Goal: Task Accomplishment & Management: Manage account settings

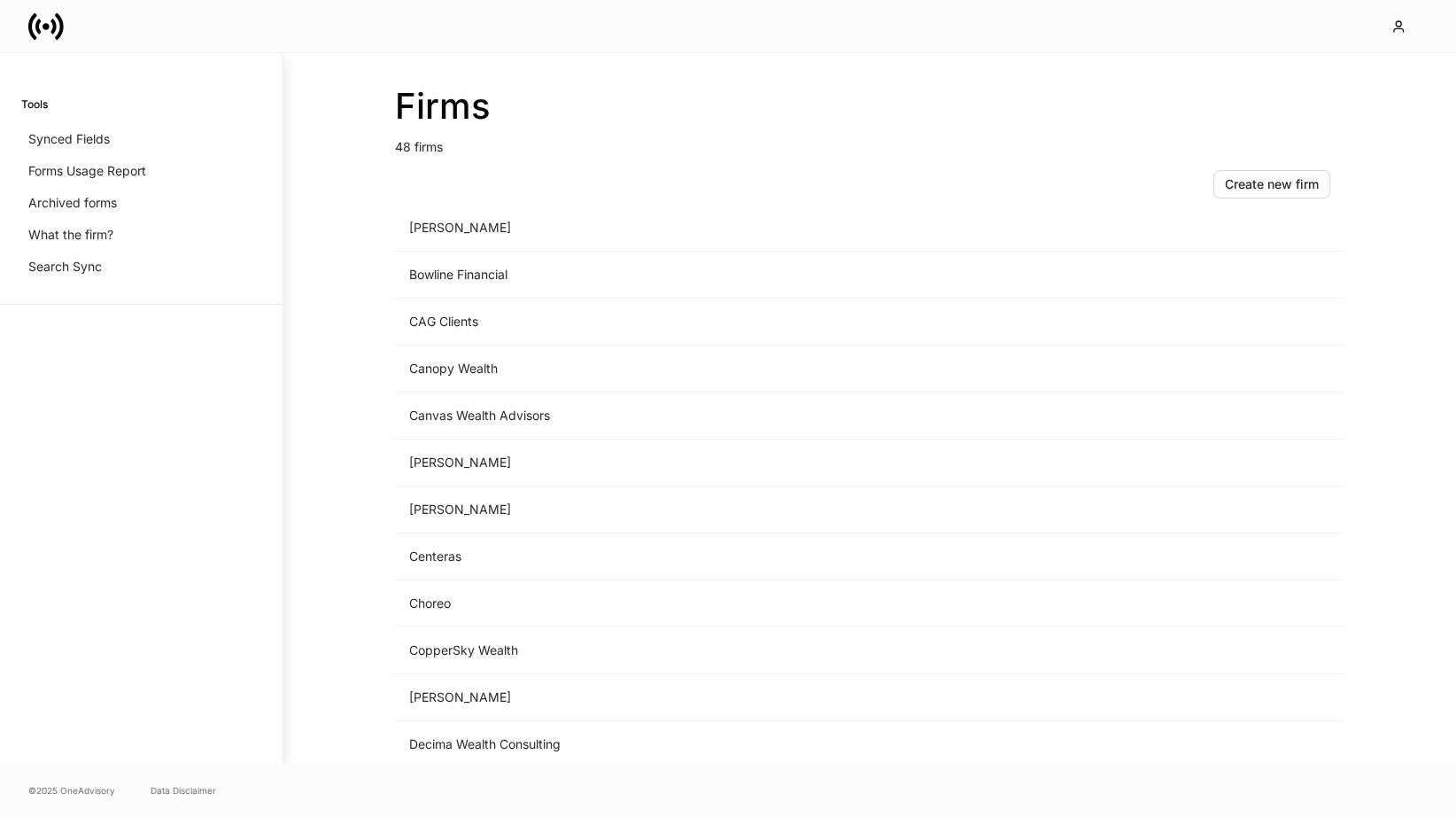
scroll to position [343, 0]
click at [474, 589] on td "Choreo" at bounding box center [723, 603] width 656 height 47
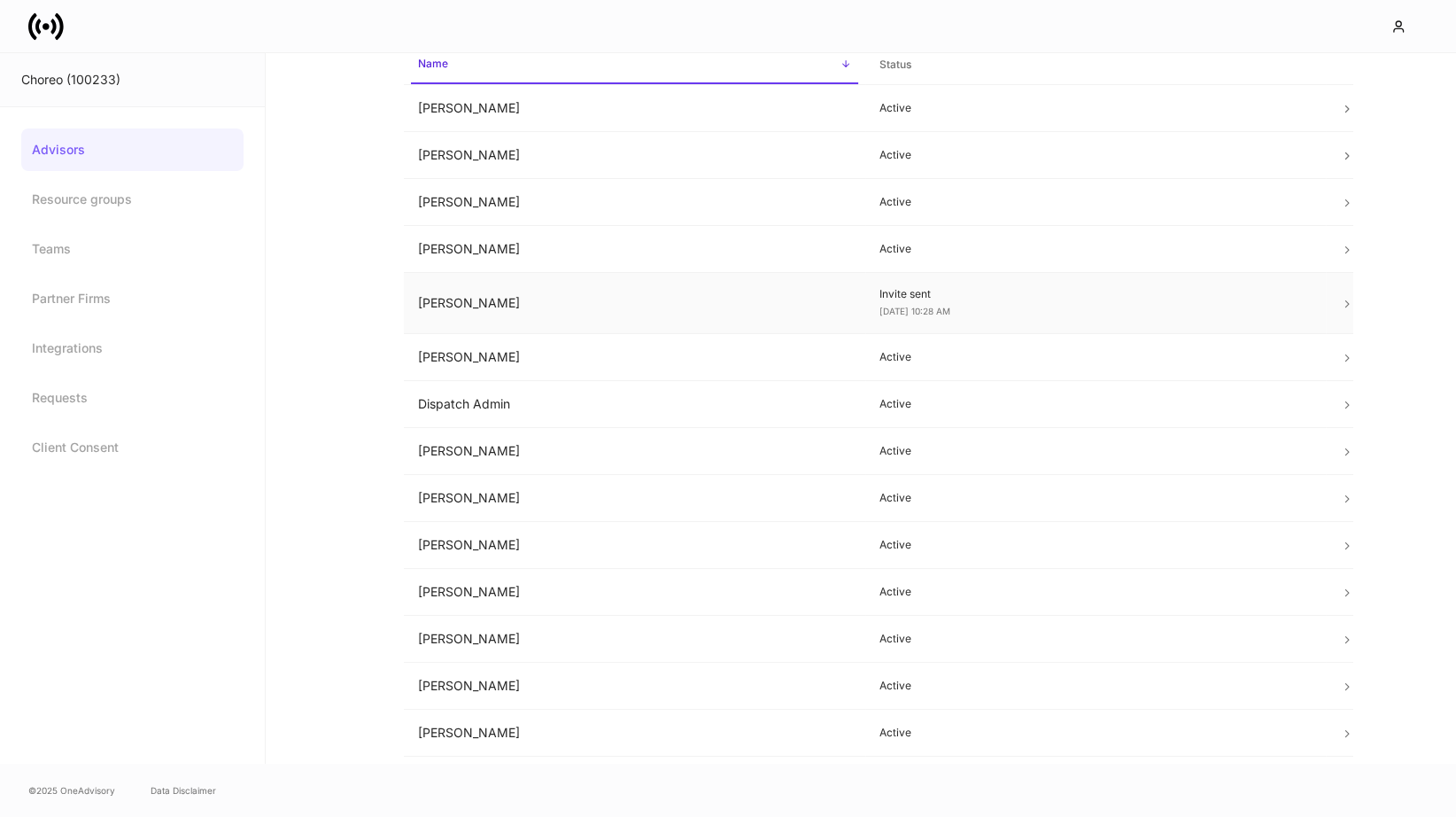
scroll to position [109, 0]
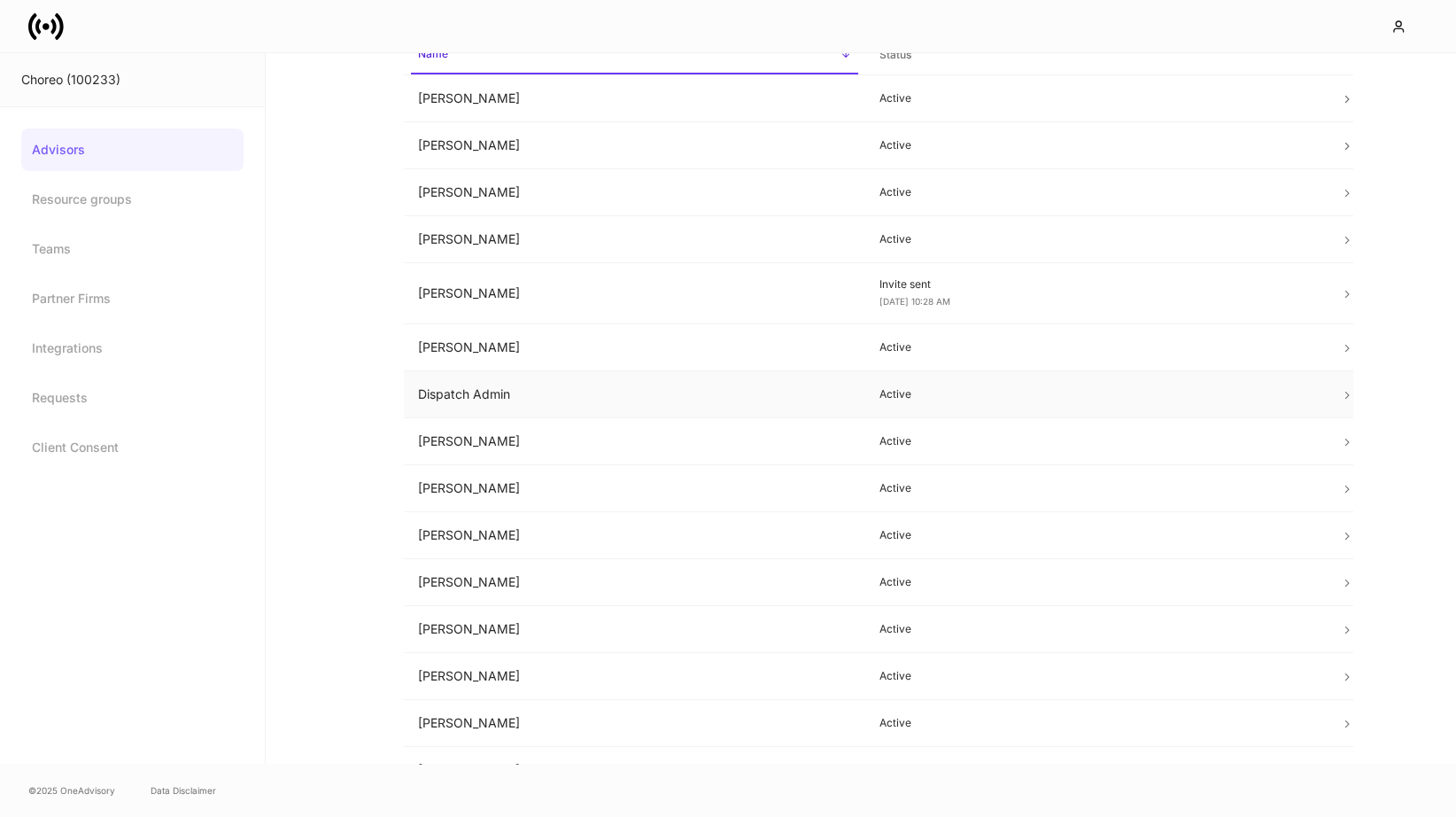
click at [728, 380] on td "Dispatch Admin" at bounding box center [634, 395] width 462 height 47
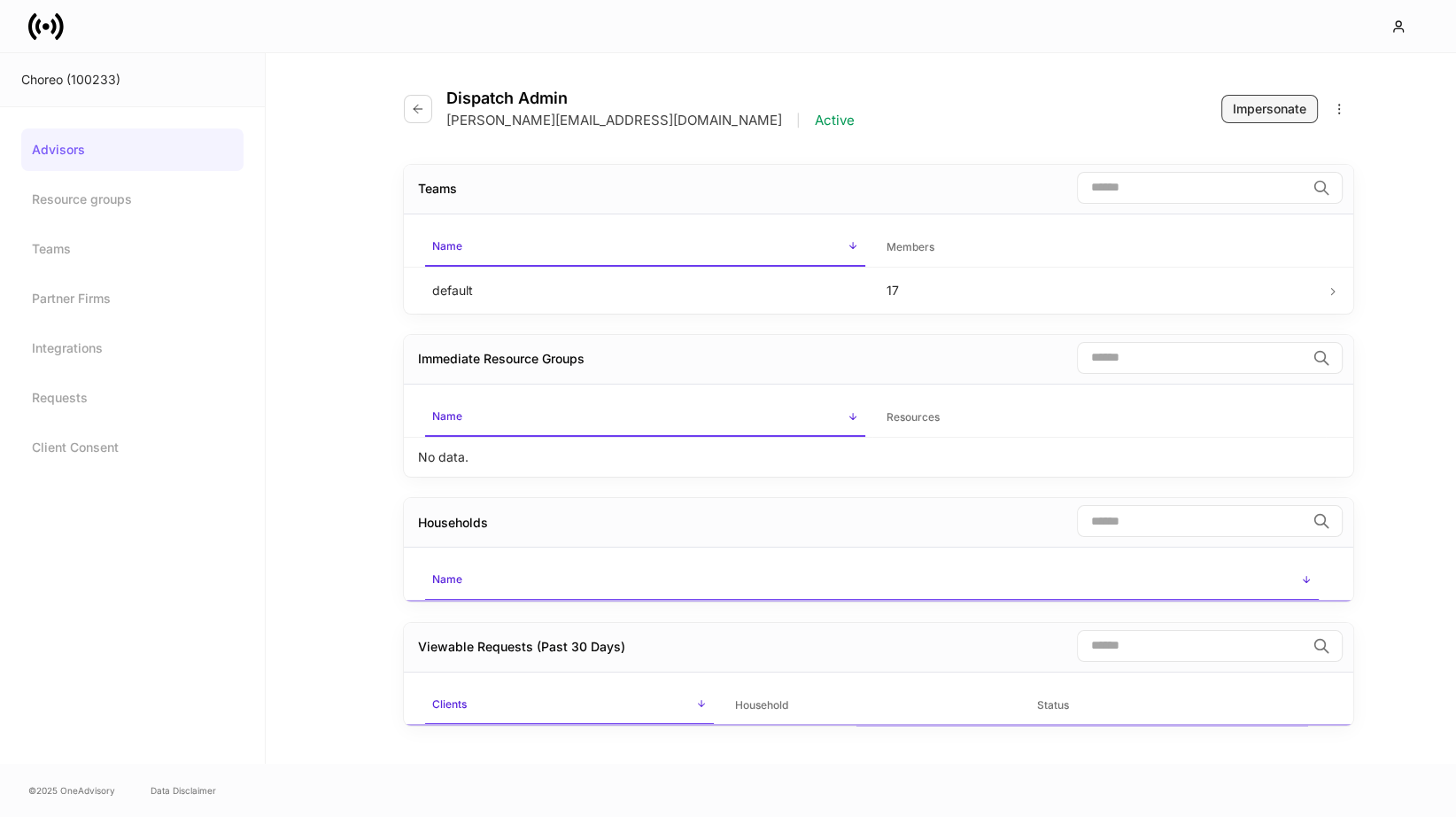
click at [1286, 103] on div "Impersonate" at bounding box center [1270, 109] width 74 height 17
